Goal: Task Accomplishment & Management: Use online tool/utility

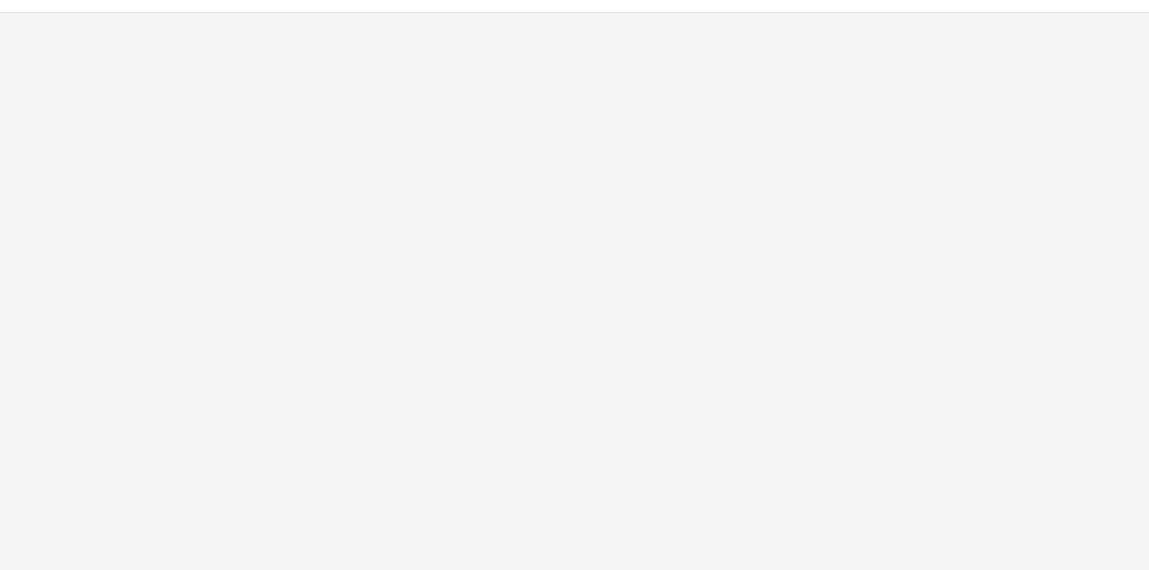
click at [1087, 98] on div "App Frame" at bounding box center [574, 291] width 1149 height 557
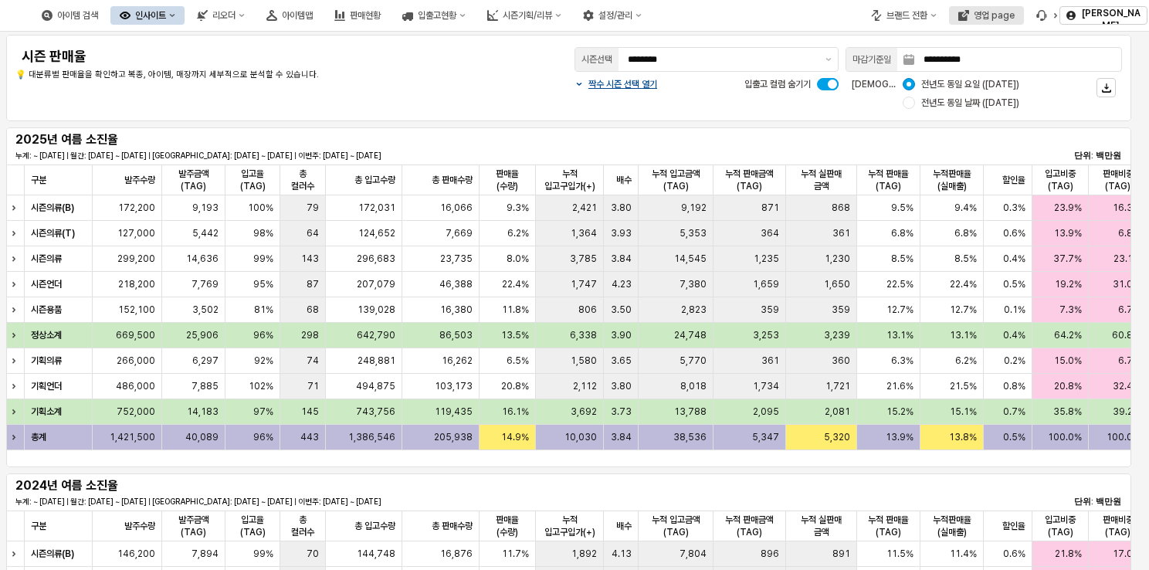
click at [1006, 15] on div "영업 page" at bounding box center [994, 15] width 41 height 11
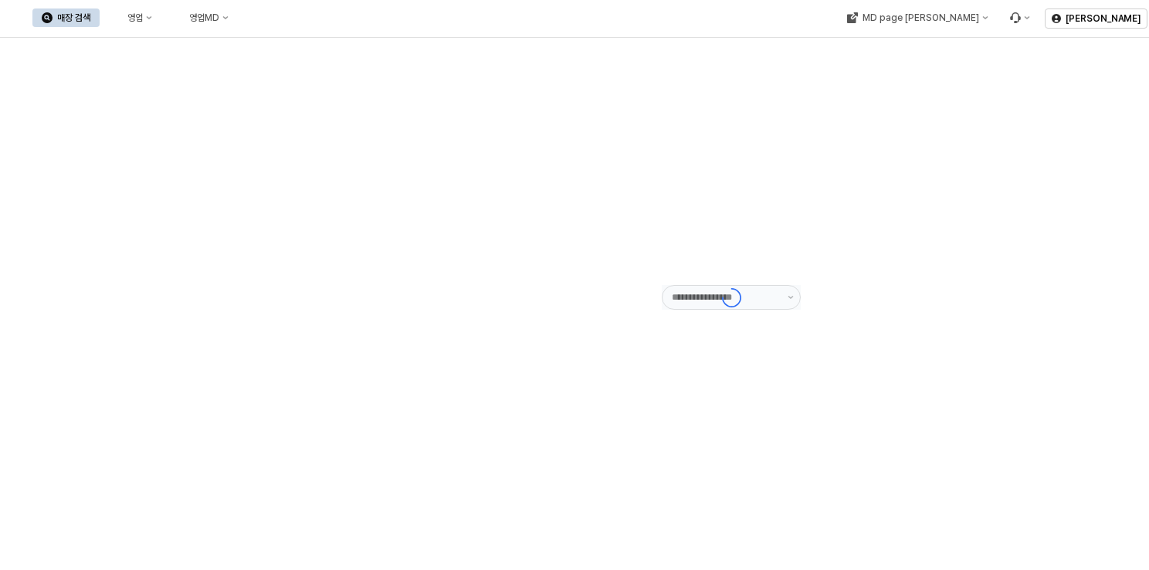
type input "******"
click at [161, 14] on button "영업" at bounding box center [132, 17] width 59 height 19
click div "목표매출 달성현황"
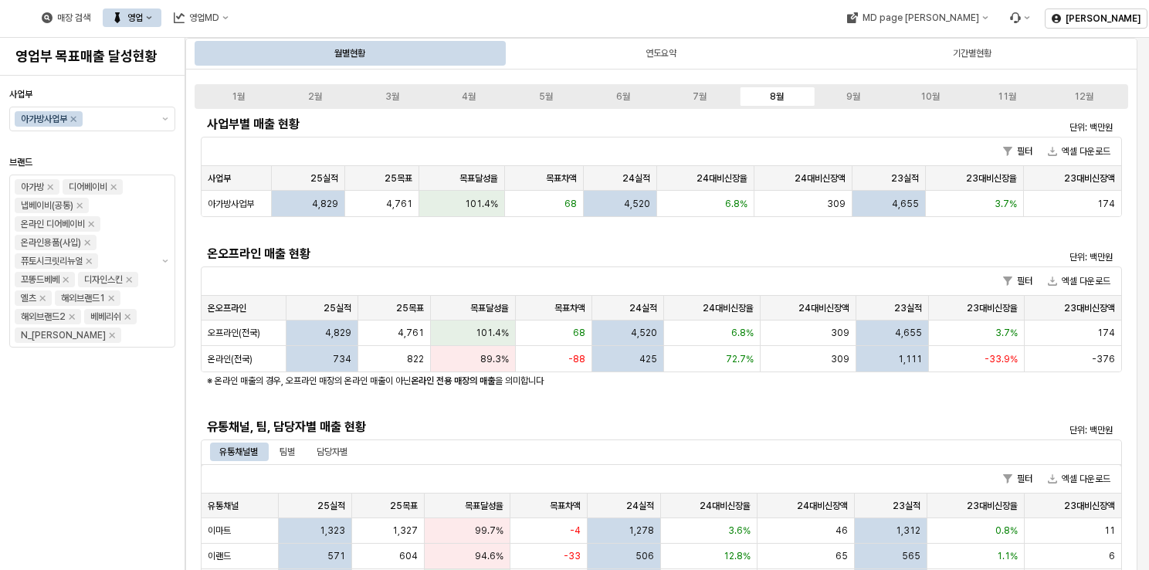
scroll to position [232, 0]
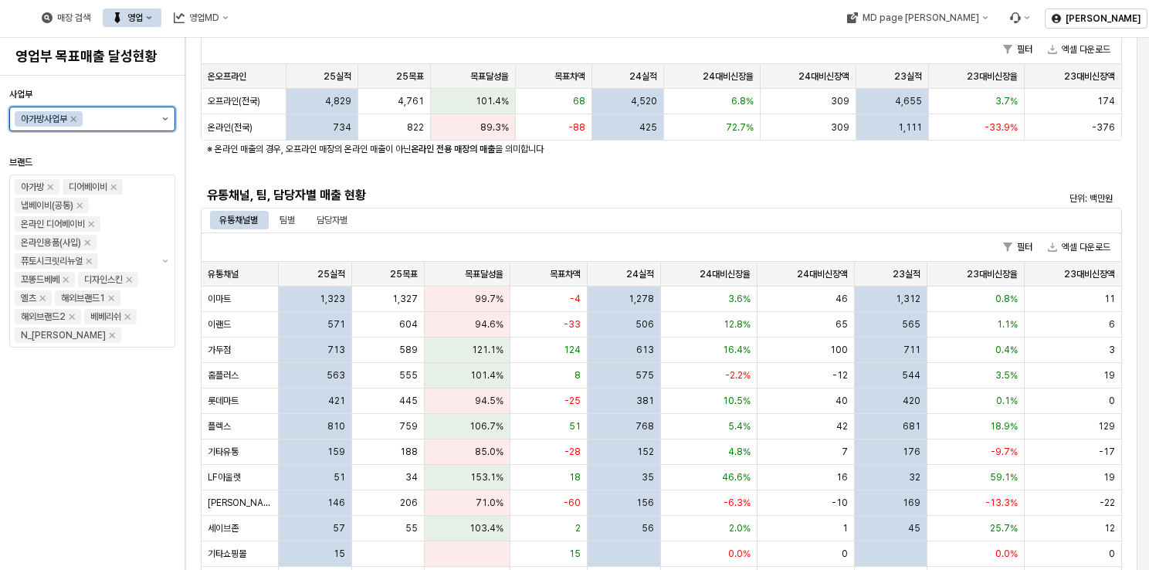
click at [166, 116] on button "제안 사항 표시" at bounding box center [165, 118] width 19 height 23
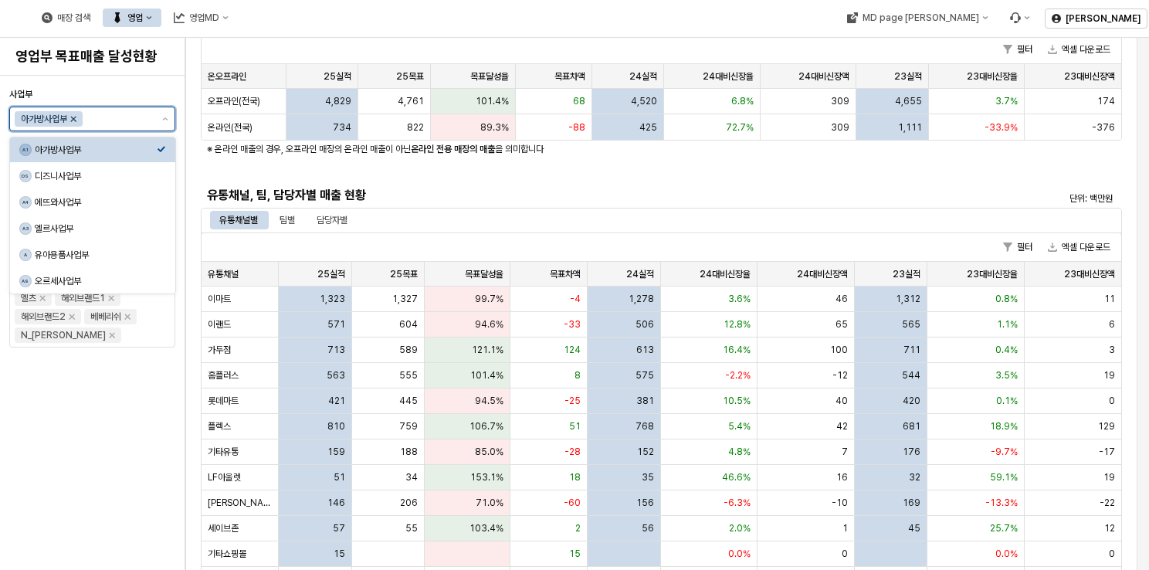
click at [76, 117] on icon "Remove 아가방사업부" at bounding box center [73, 119] width 5 height 5
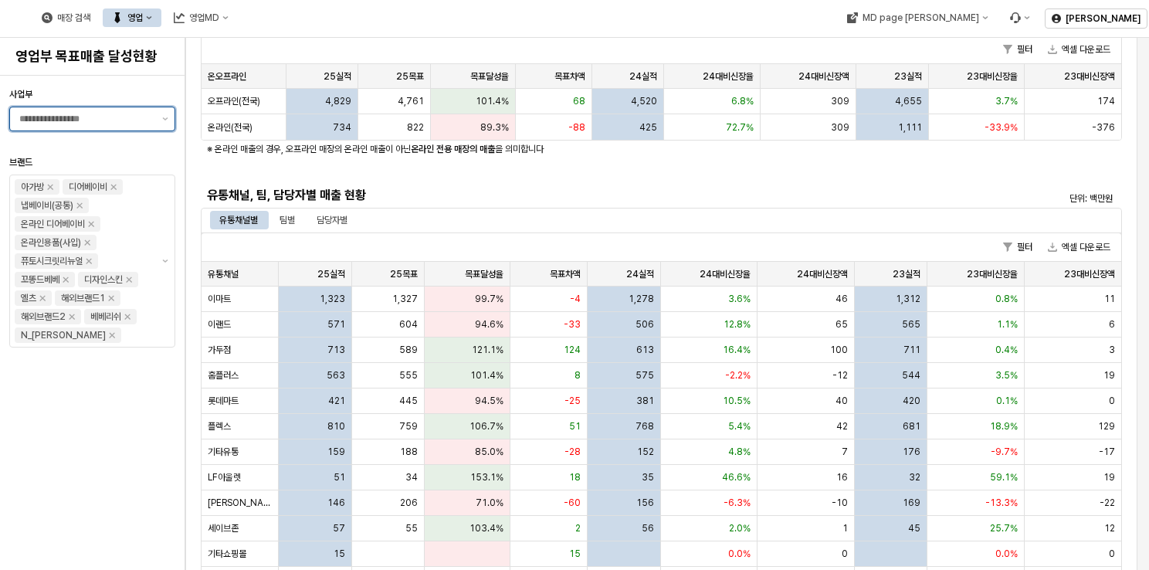
click at [111, 117] on input "사업부" at bounding box center [86, 118] width 134 height 15
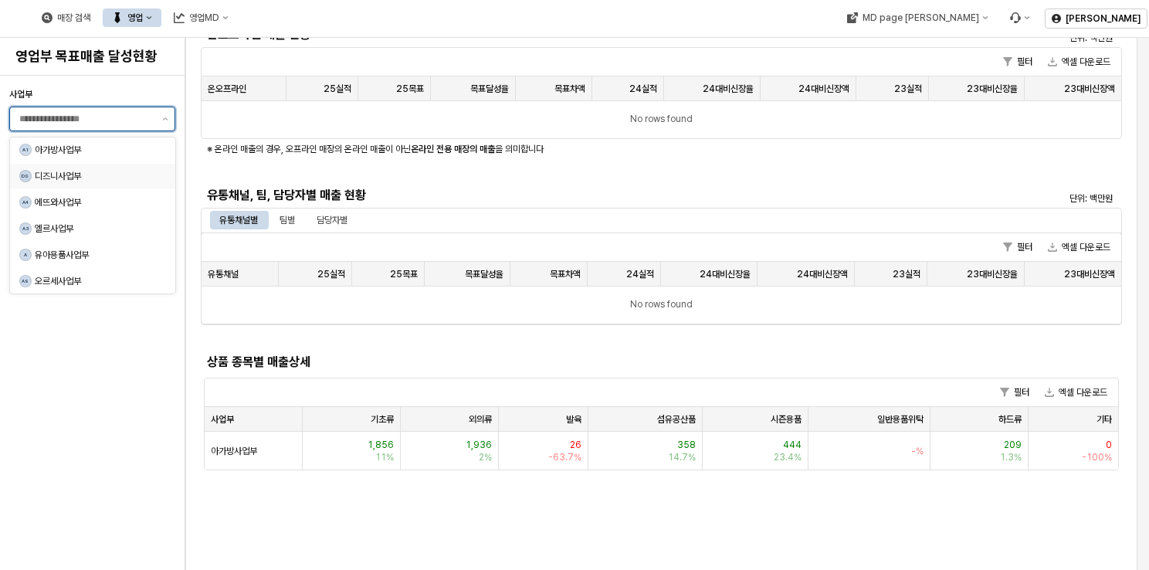
click at [64, 165] on div "DS 디즈니사업부" at bounding box center [92, 176] width 165 height 25
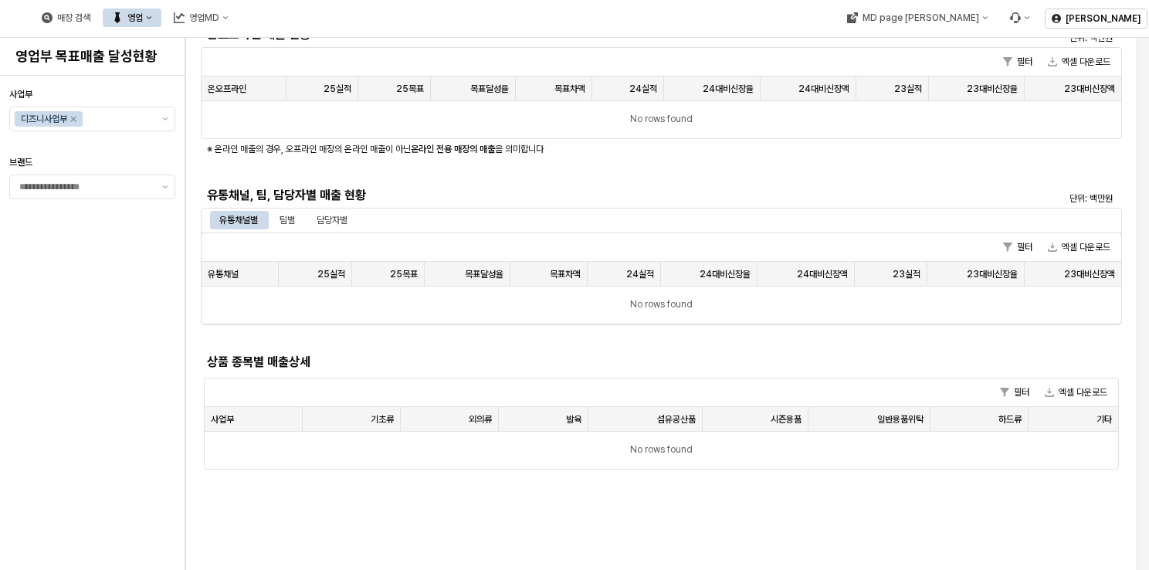
click at [698, 241] on div "필터 엑셀 다운로드" at bounding box center [662, 247] width 920 height 29
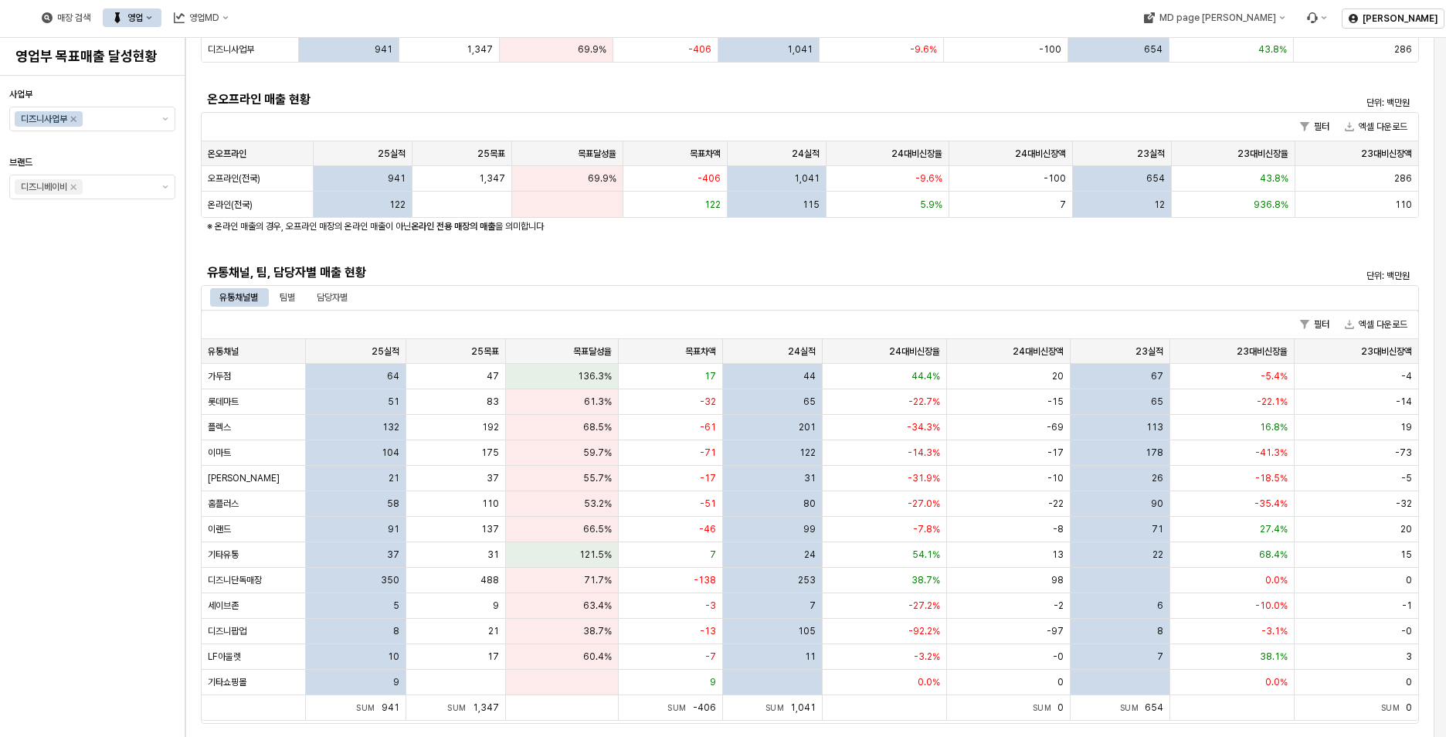
scroll to position [154, 0]
